Goal: Task Accomplishment & Management: Complete application form

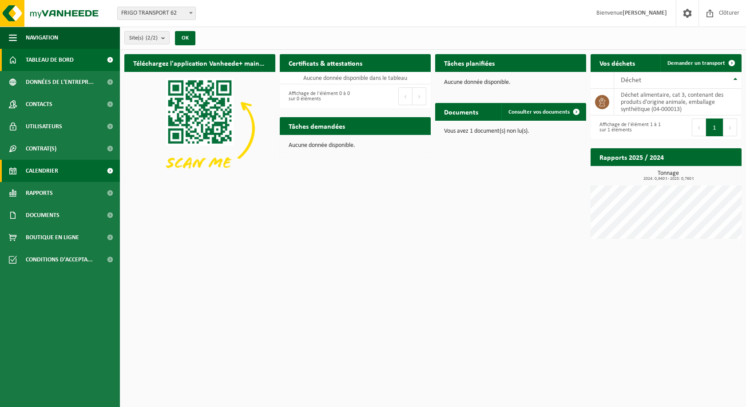
click at [61, 172] on link "Calendrier" at bounding box center [60, 171] width 120 height 22
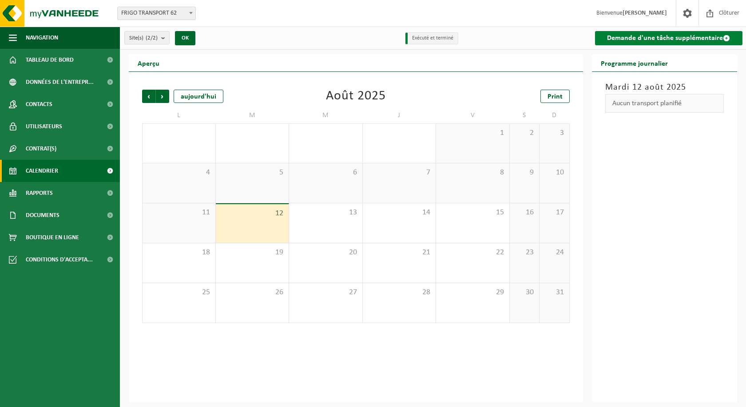
click at [645, 39] on link "Demande d'une tâche supplémentaire" at bounding box center [669, 38] width 148 height 14
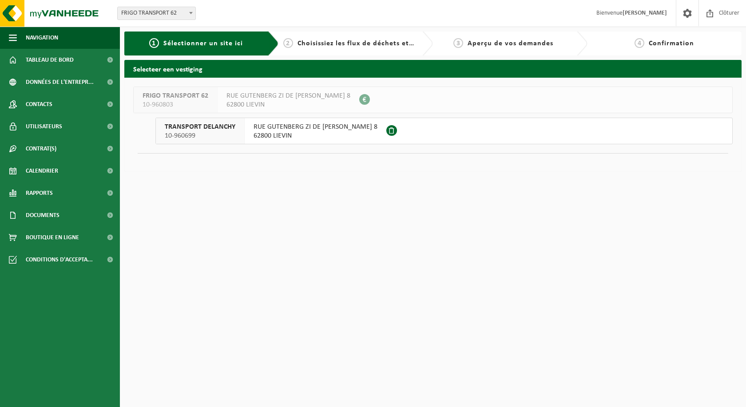
click at [276, 124] on span "RUE GUTENBERG ZI DE L ALOUETTE 8" at bounding box center [316, 127] width 124 height 9
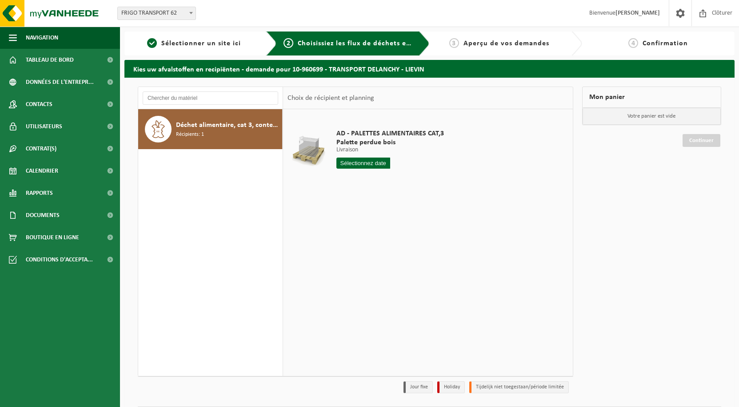
click at [245, 115] on div "Déchet alimentaire, cat 3, contenant des produits d'origine animale, emballage …" at bounding box center [210, 129] width 144 height 40
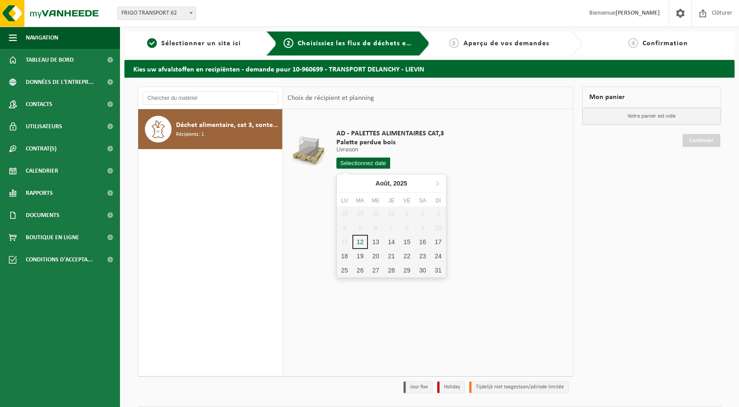
click at [362, 163] on input "text" at bounding box center [363, 163] width 54 height 11
click at [375, 244] on div "13" at bounding box center [376, 242] width 16 height 14
type input "à partir de [DATE]"
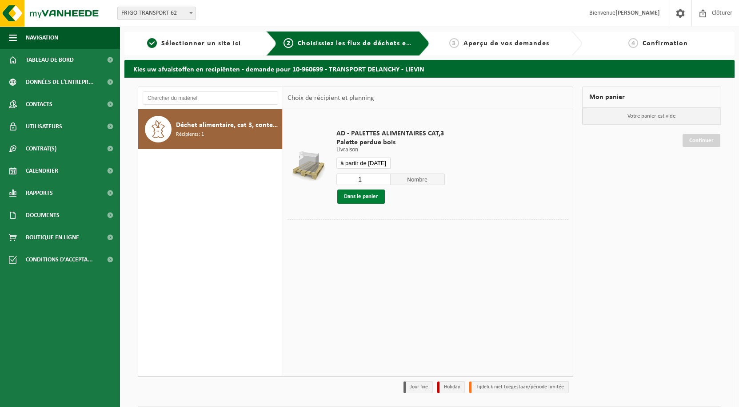
click at [377, 196] on button "Dans le panier" at bounding box center [361, 197] width 48 height 14
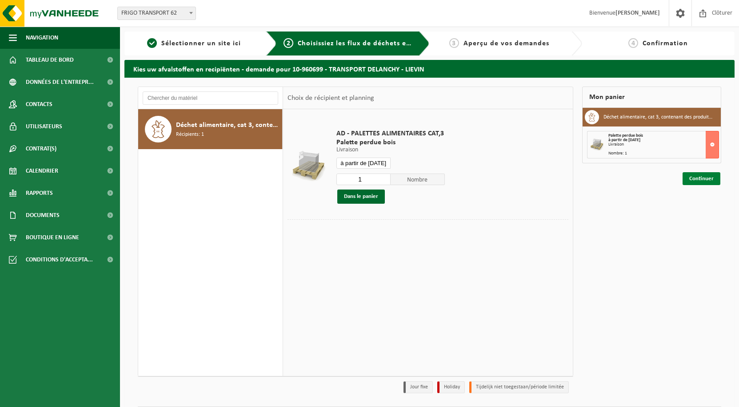
click at [711, 180] on link "Continuer" at bounding box center [701, 178] width 38 height 13
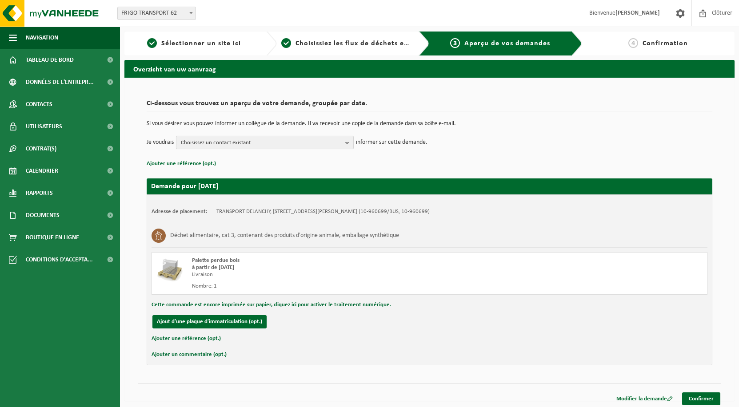
click at [223, 144] on span "Choisissez un contact existant" at bounding box center [261, 142] width 161 height 13
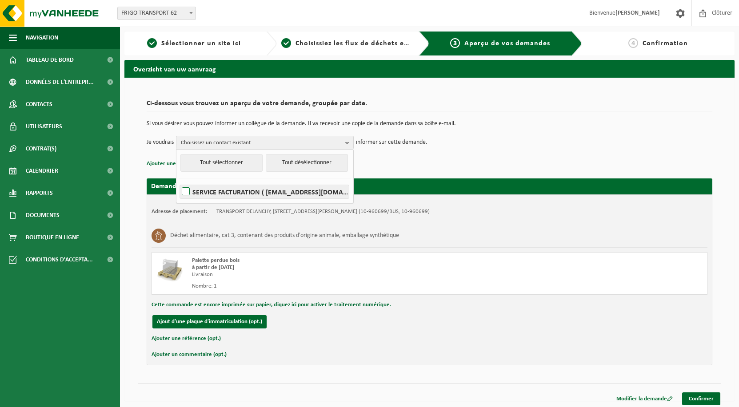
click at [226, 193] on label "SERVICE FACTURATION ( facture.electronique.ft62@delanchy.fr )" at bounding box center [264, 191] width 169 height 13
click at [179, 181] on input "SERVICE FACTURATION ( [EMAIL_ADDRESS][DOMAIN_NAME] )" at bounding box center [178, 180] width 0 height 0
click at [239, 199] on ul "Tout sélectionner Tout désélectionner SERVICE FACTURATION ( facture.electroniqu…" at bounding box center [264, 176] width 177 height 53
click at [238, 189] on label "SERVICE FACTURATION ( [EMAIL_ADDRESS][DOMAIN_NAME] )" at bounding box center [264, 191] width 169 height 13
click at [179, 181] on input "SERVICE FACTURATION ( facture.electronique.ft62@delanchy.fr )" at bounding box center [178, 180] width 0 height 0
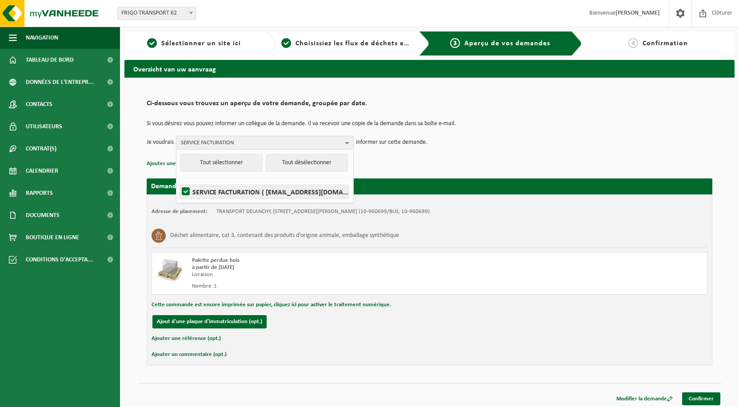
checkbox input "false"
click at [436, 187] on h2 "Demande pour 2025-08-13" at bounding box center [430, 187] width 566 height 16
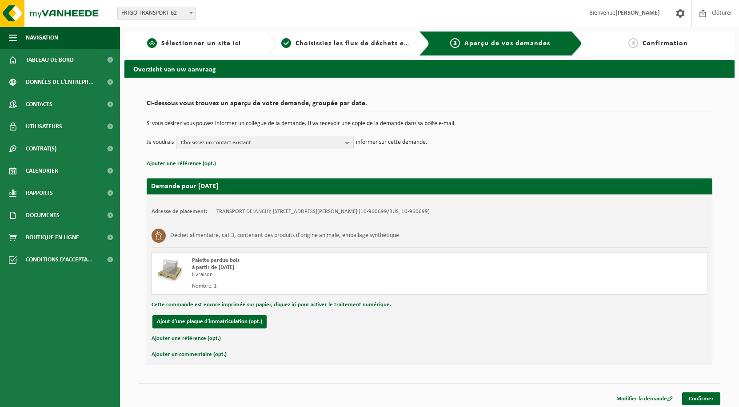
click at [208, 47] on span "Sélectionner un site ici" at bounding box center [201, 43] width 80 height 7
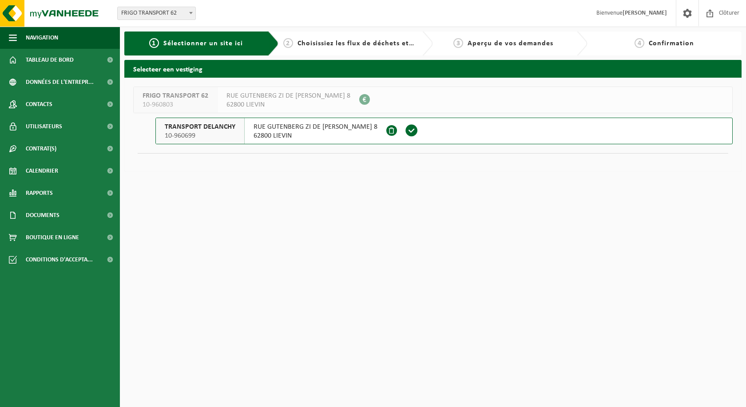
click at [332, 51] on div "2 Choisissiez les flux de déchets et récipients" at bounding box center [356, 44] width 155 height 24
click at [340, 42] on span "Choisissiez les flux de déchets et récipients" at bounding box center [372, 43] width 148 height 7
click at [341, 129] on span "RUE GUTENBERG ZI DE L ALOUETTE 8" at bounding box center [316, 127] width 124 height 9
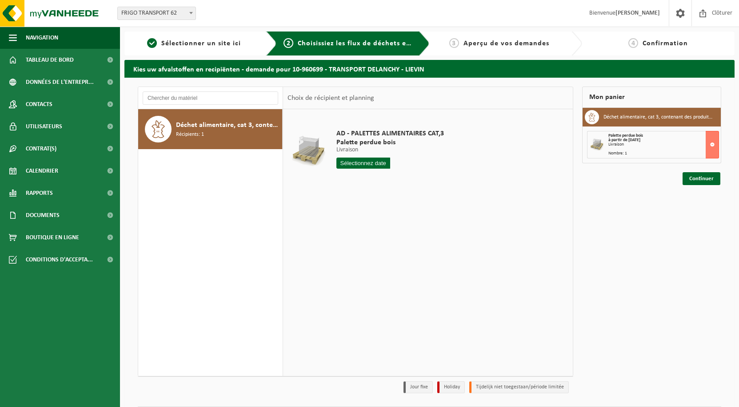
click at [369, 164] on input "text" at bounding box center [363, 163] width 54 height 11
click at [711, 178] on link "Continuer" at bounding box center [701, 178] width 38 height 13
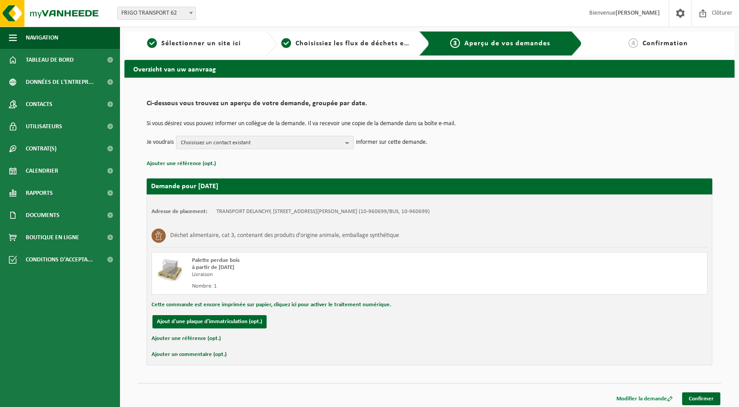
click at [660, 400] on link "Modifier la demande" at bounding box center [644, 399] width 70 height 13
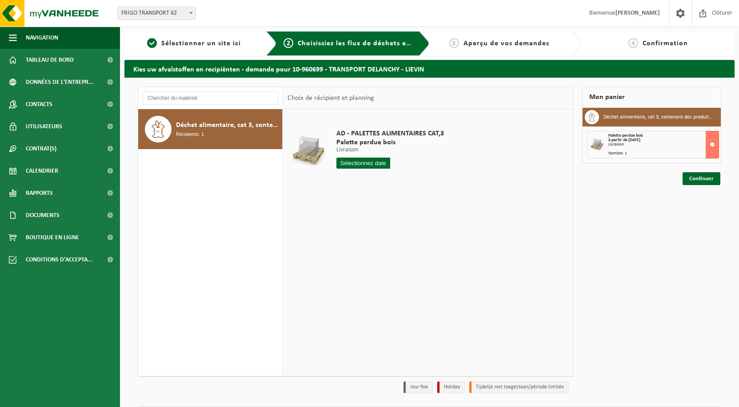
click at [371, 165] on input "text" at bounding box center [363, 163] width 54 height 11
click at [581, 241] on div "Mon panier Déchet alimentaire, cat 3, contenant des produits d'origine animale,…" at bounding box center [652, 242] width 148 height 311
click at [706, 180] on link "Continuer" at bounding box center [701, 178] width 38 height 13
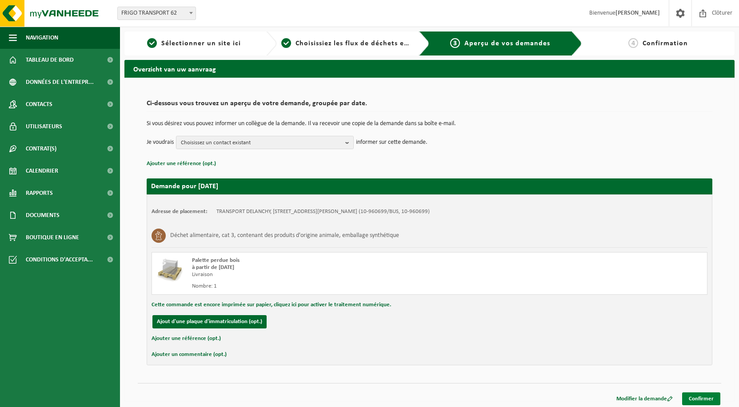
click at [700, 397] on link "Confirmer" at bounding box center [701, 399] width 38 height 13
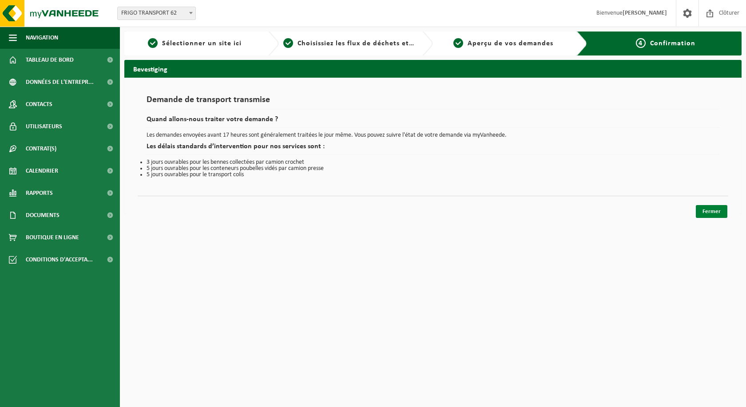
click at [713, 213] on link "Fermer" at bounding box center [712, 211] width 32 height 13
